Goal: Transaction & Acquisition: Book appointment/travel/reservation

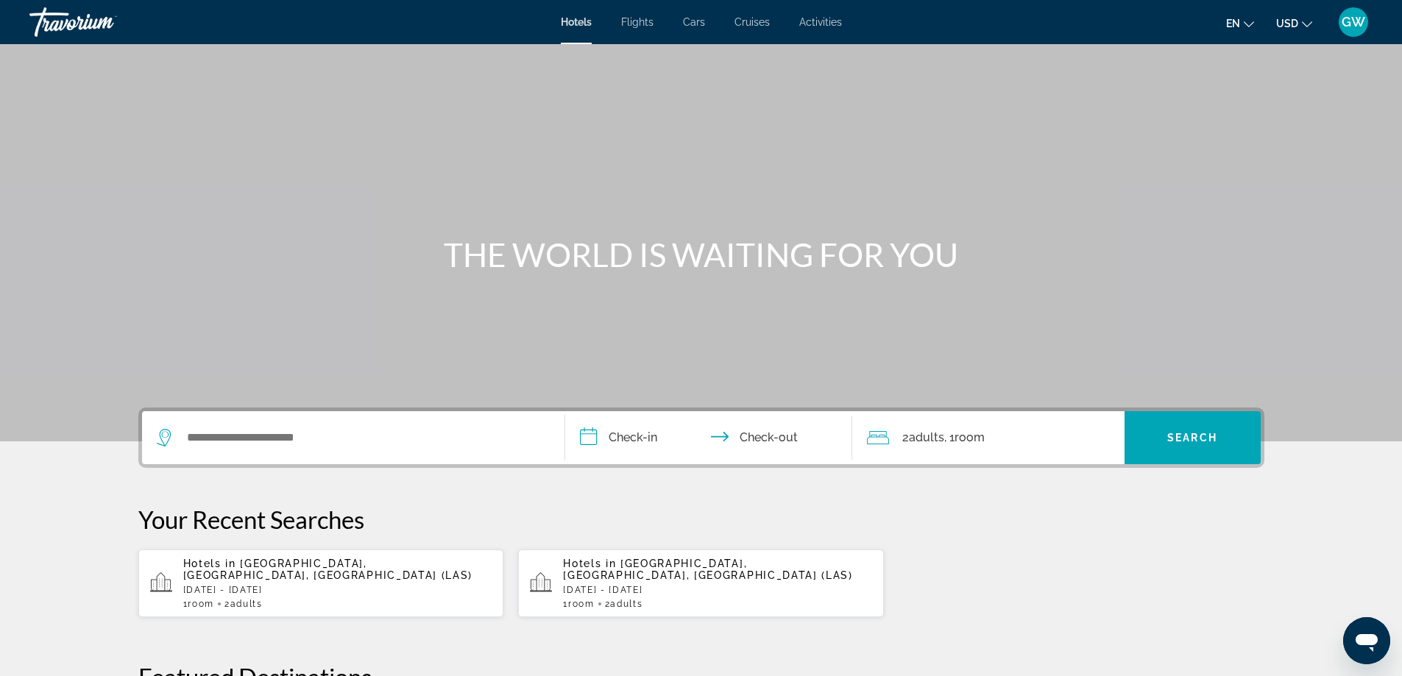
drag, startPoint x: 312, startPoint y: 455, endPoint x: 305, endPoint y: 442, distance: 14.2
click at [312, 453] on div "Search widget" at bounding box center [353, 437] width 393 height 53
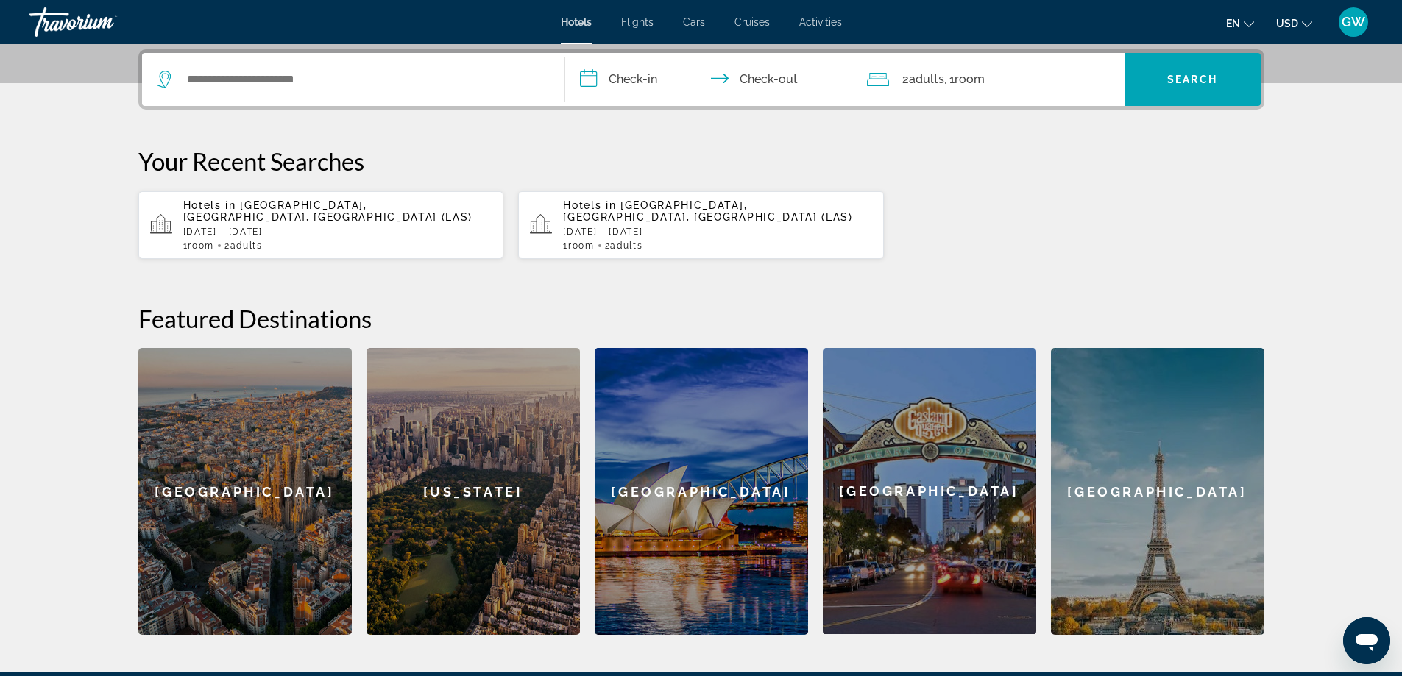
scroll to position [360, 0]
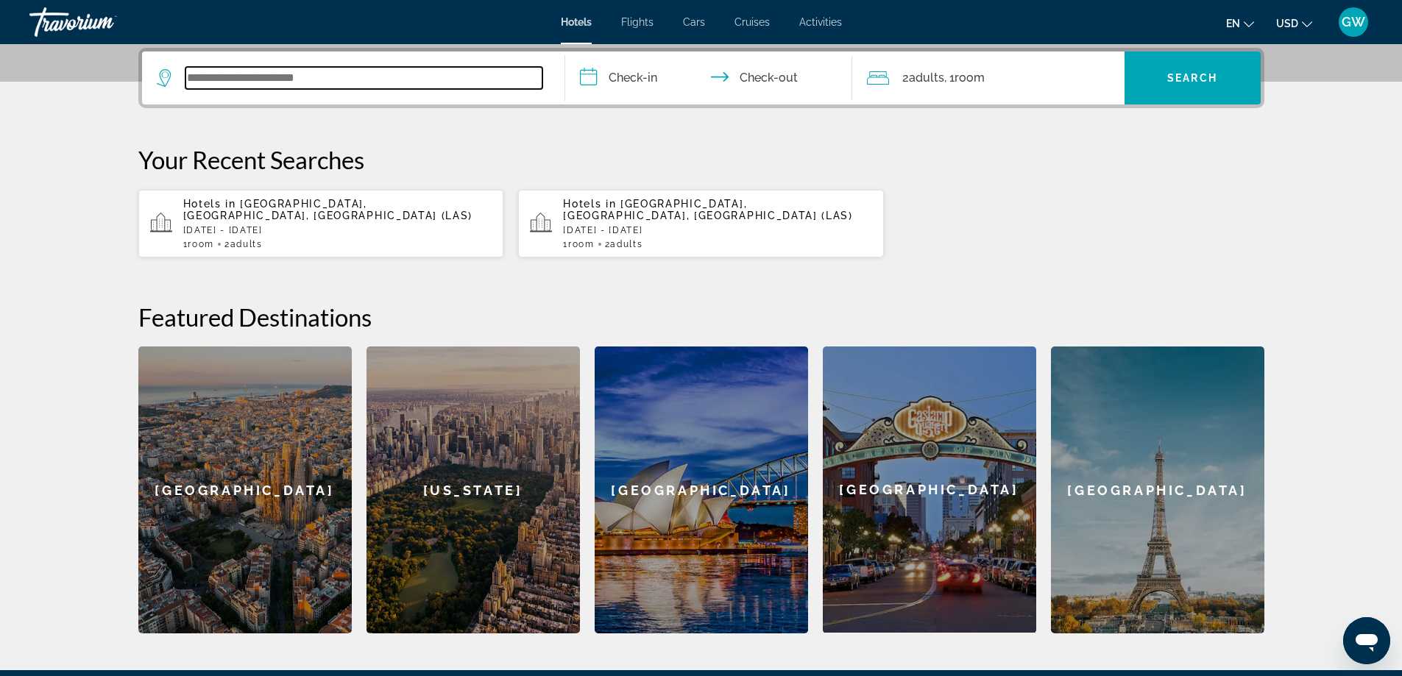
click at [246, 88] on input "Search widget" at bounding box center [363, 78] width 357 height 22
type input "***"
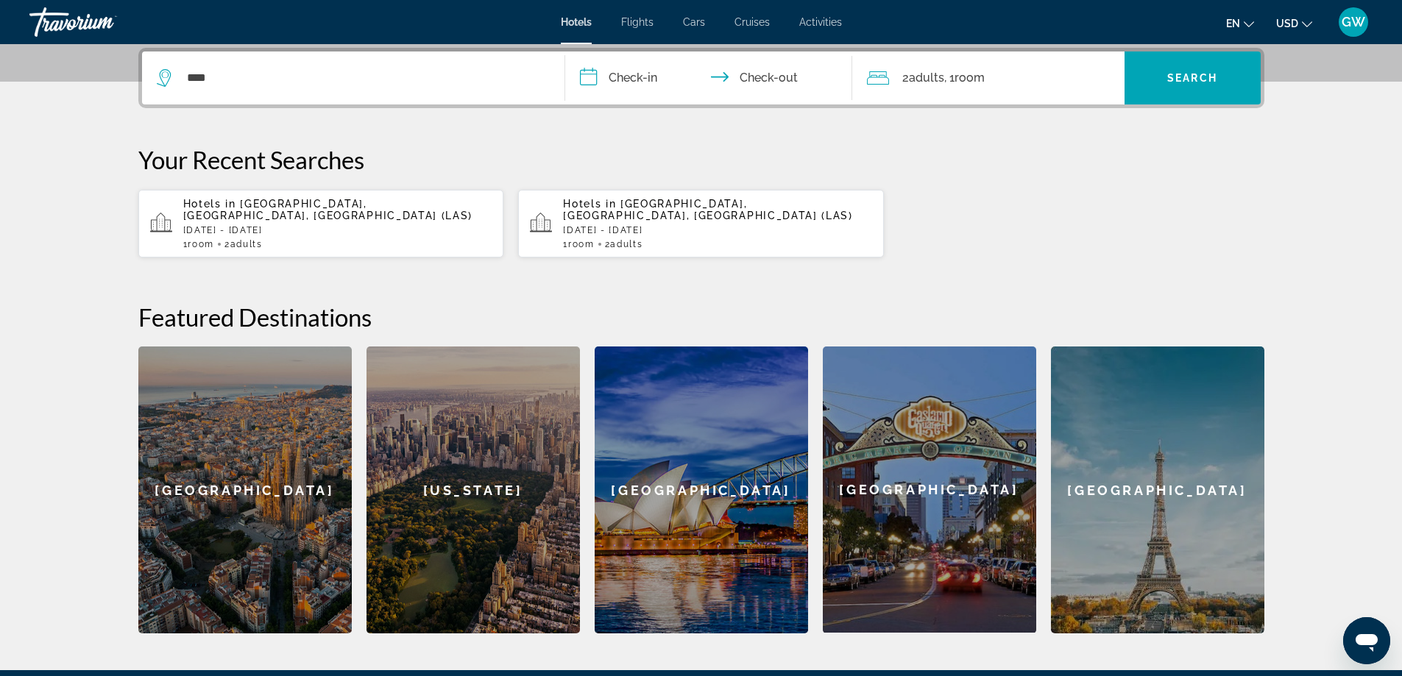
click at [343, 225] on p "[DATE] - [DATE]" at bounding box center [337, 230] width 309 height 10
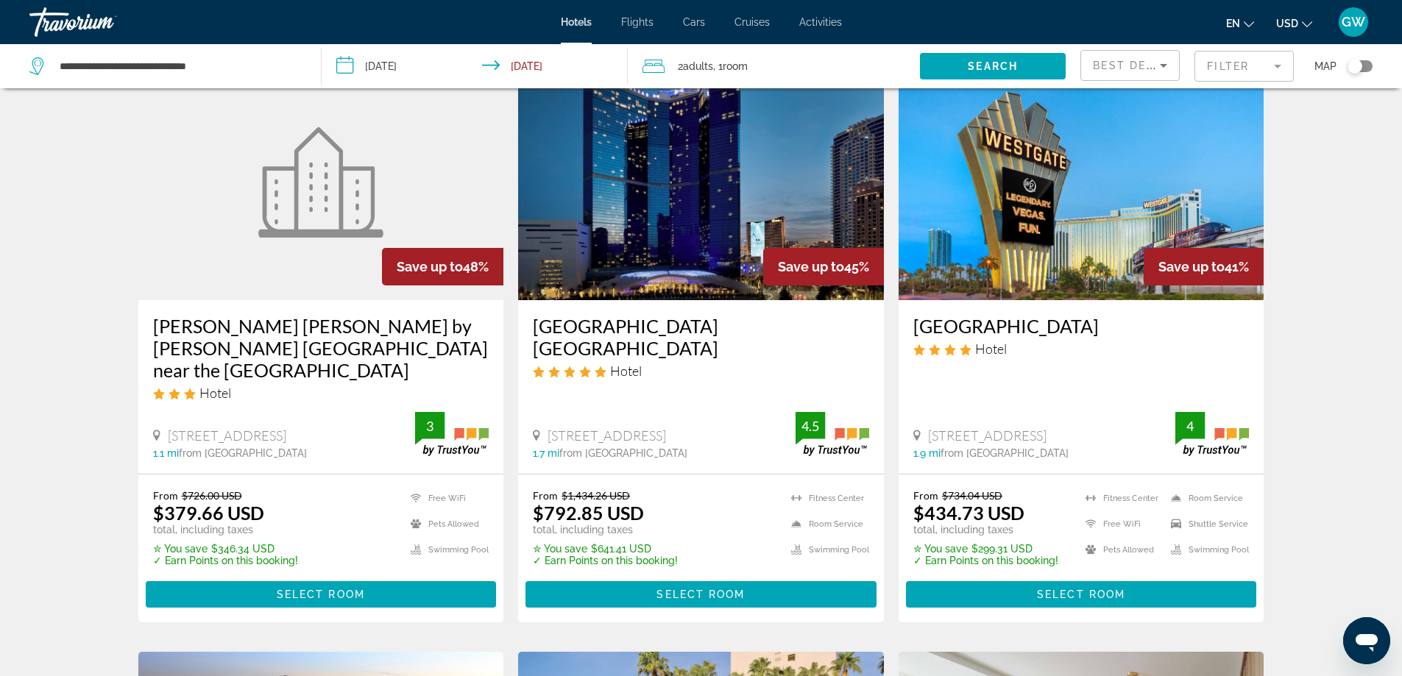
scroll to position [662, 0]
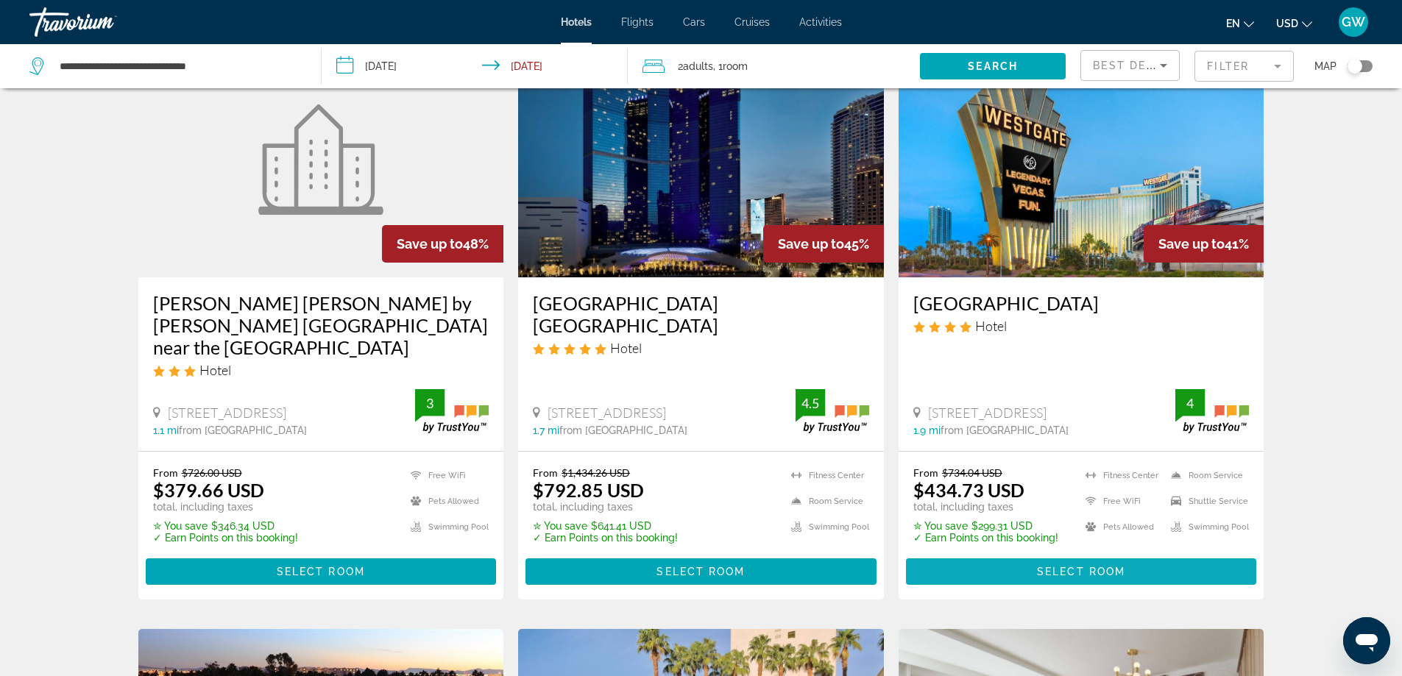
click at [1045, 566] on span "Select Room" at bounding box center [1081, 572] width 88 height 12
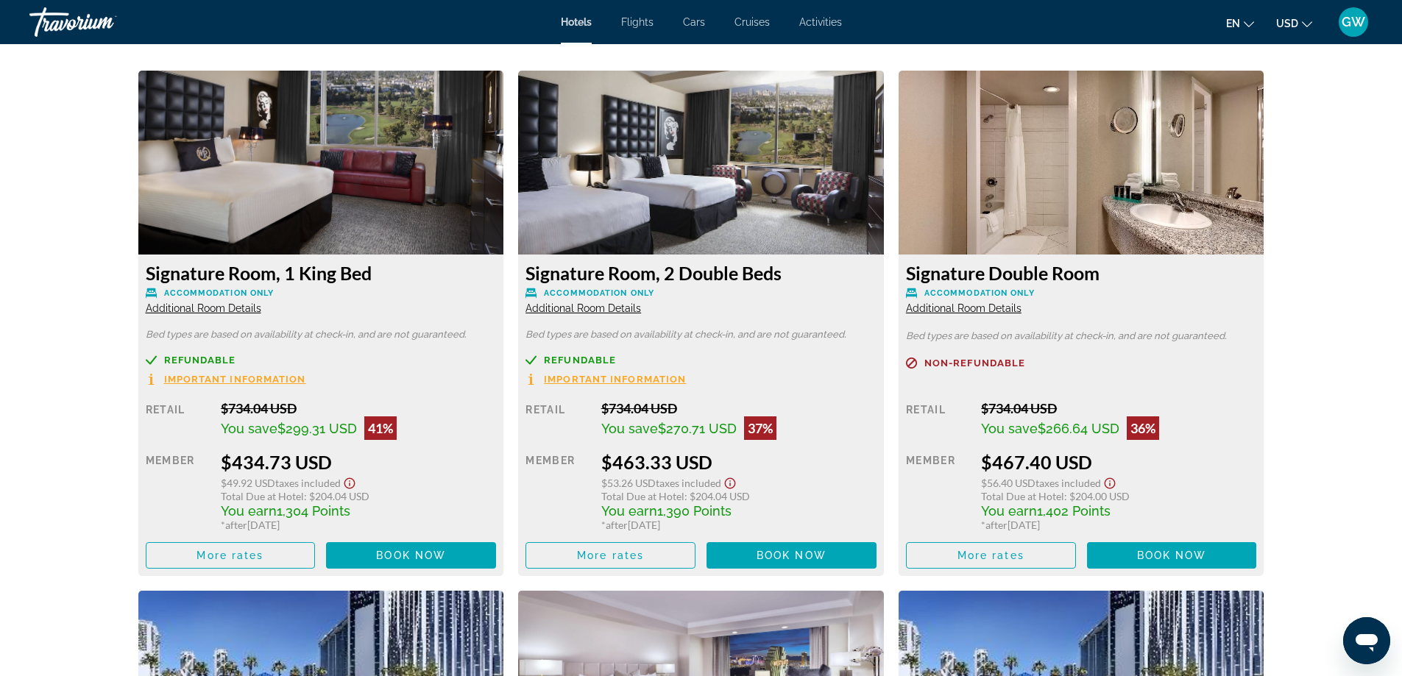
scroll to position [1987, 0]
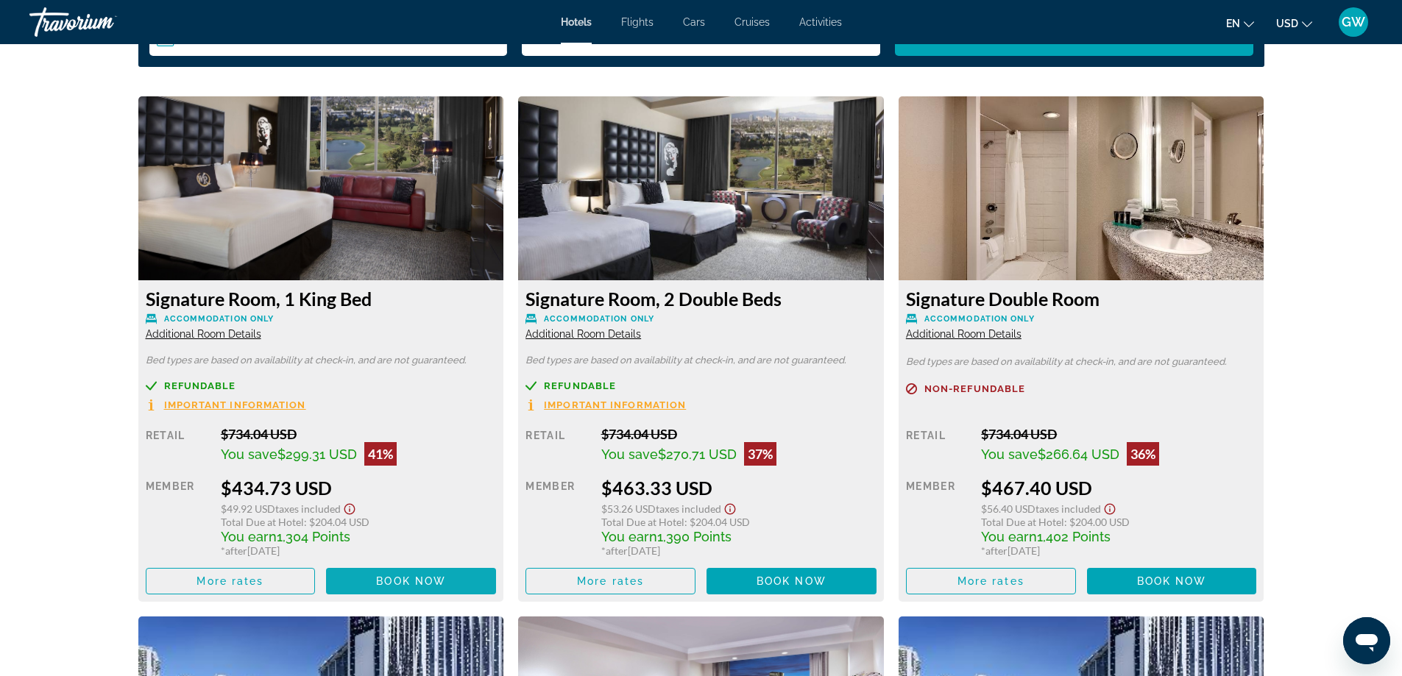
click at [419, 581] on span "Book now" at bounding box center [411, 582] width 70 height 12
